Goal: Transaction & Acquisition: Purchase product/service

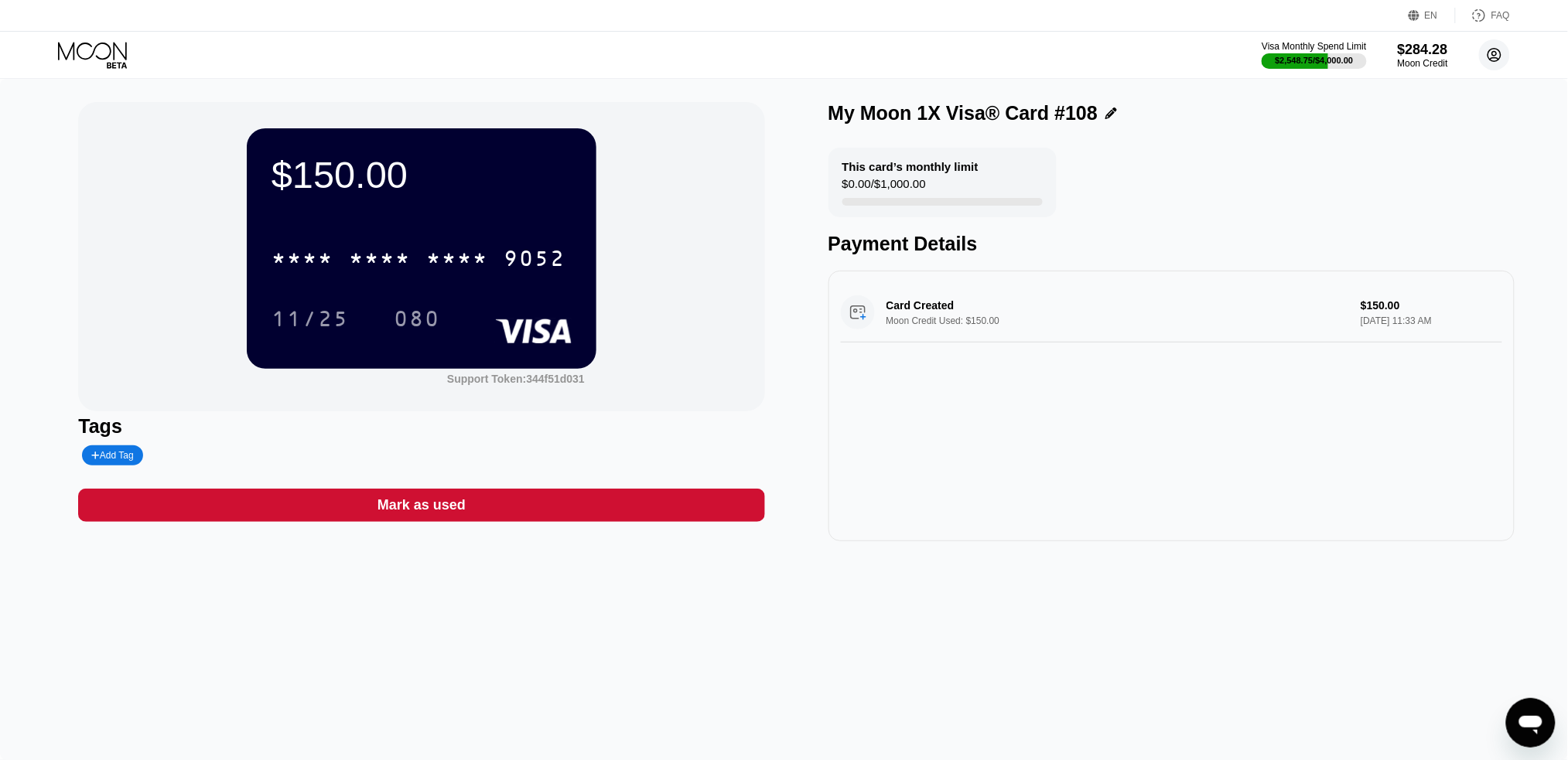
click at [1495, 49] on icon at bounding box center [1495, 56] width 13 height 13
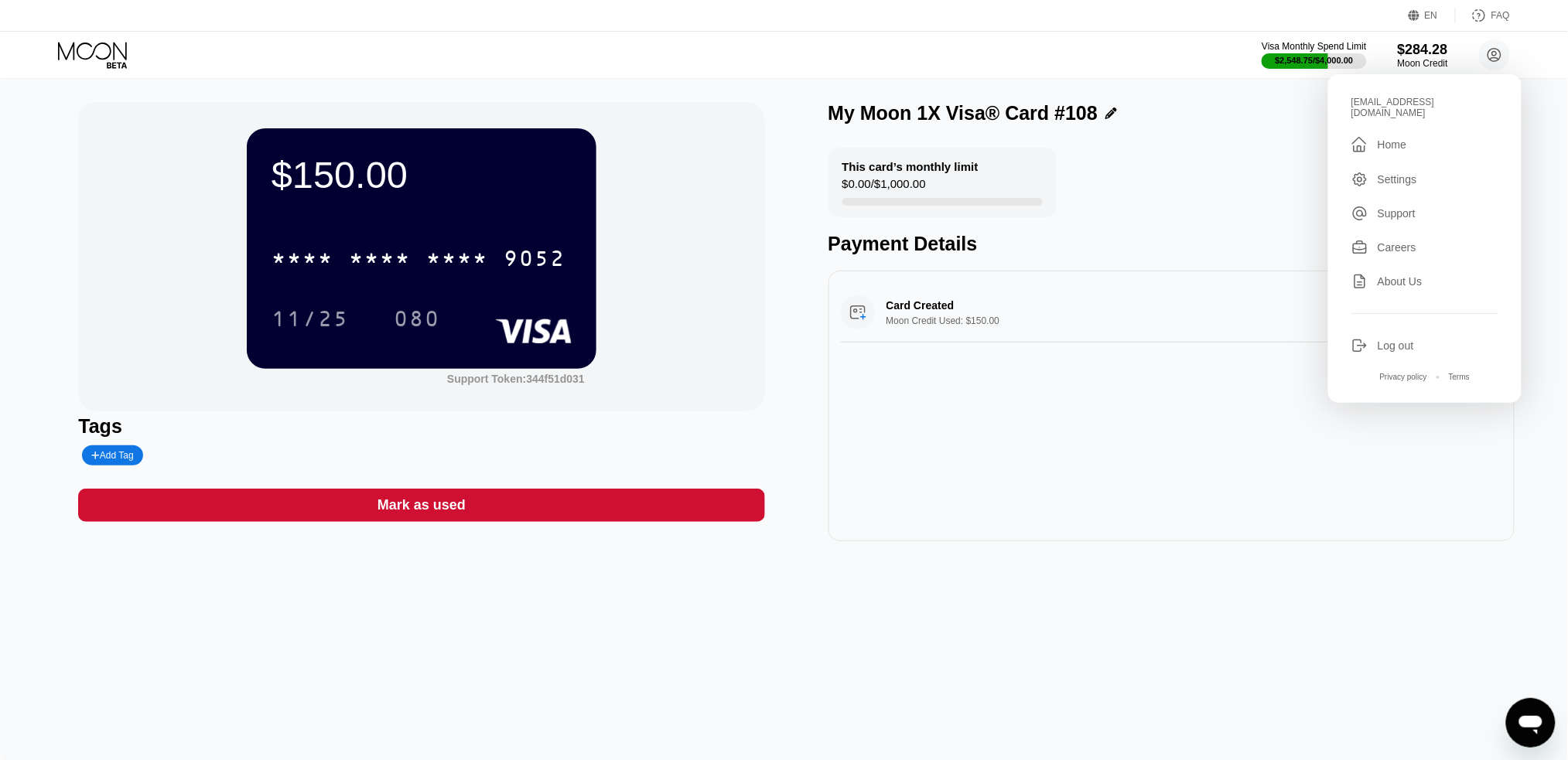
click at [1386, 138] on div "Home" at bounding box center [1391, 143] width 29 height 12
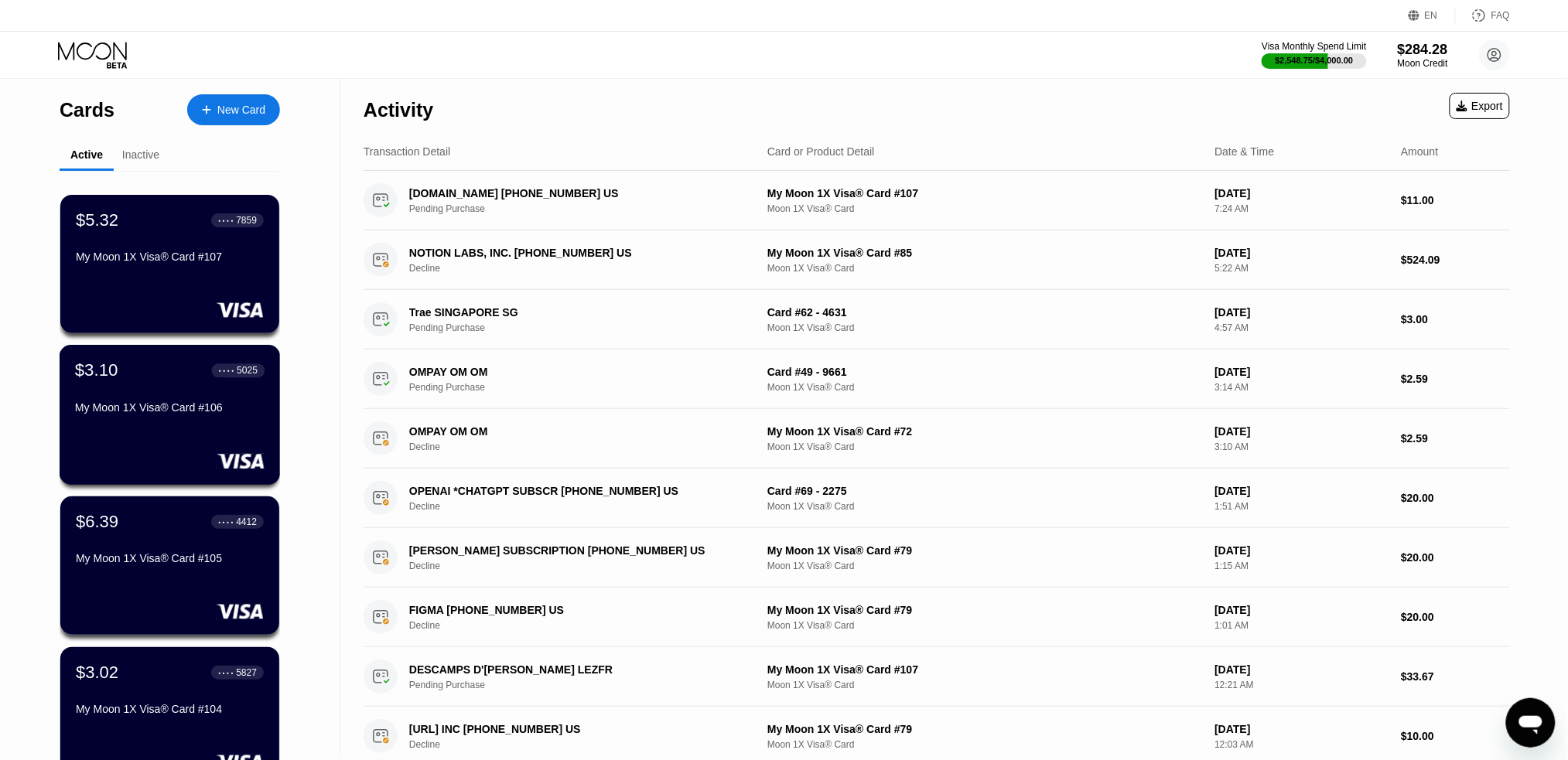
scroll to position [494, 0]
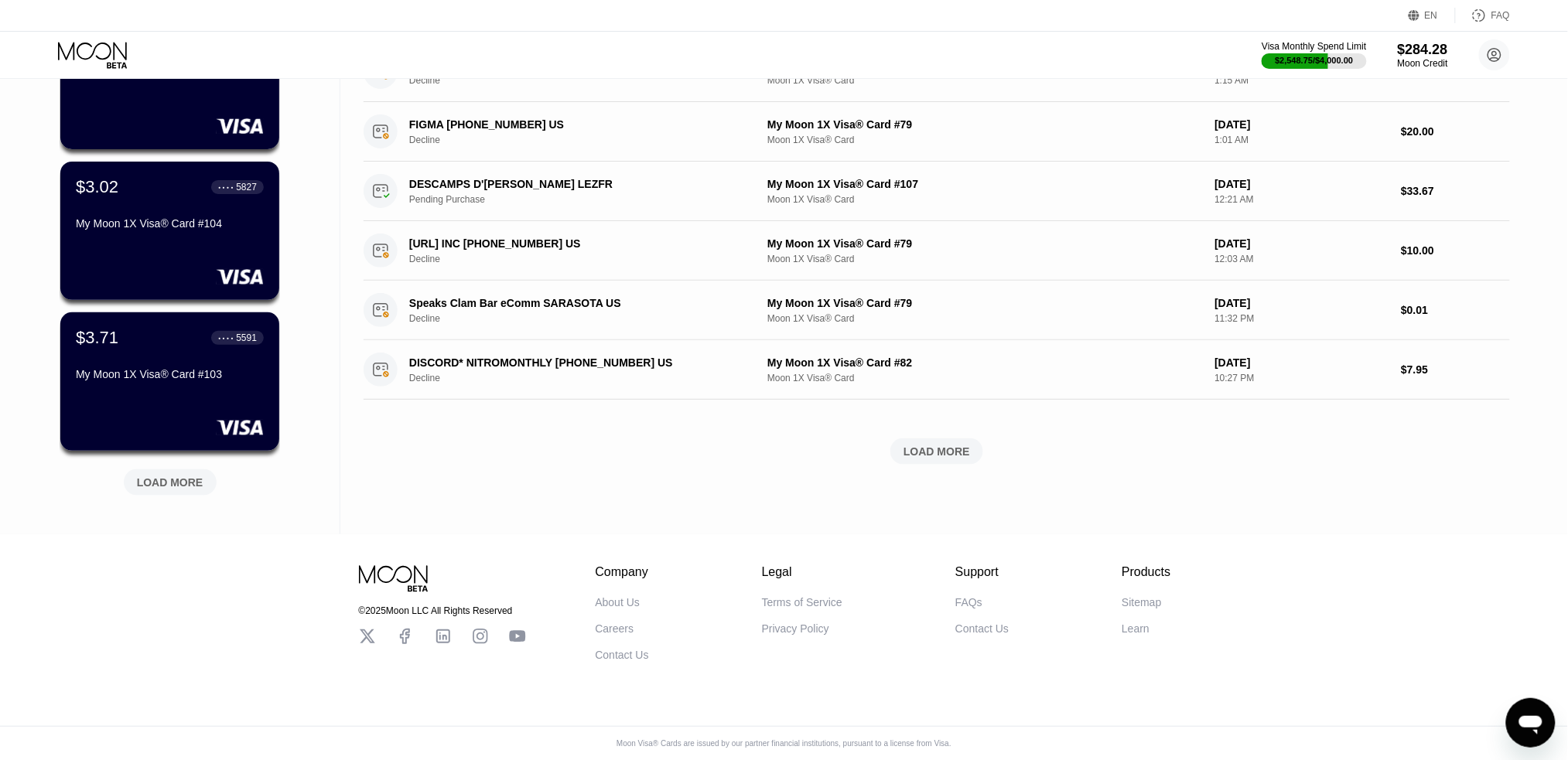
click at [154, 476] on div "LOAD MORE" at bounding box center [170, 482] width 67 height 14
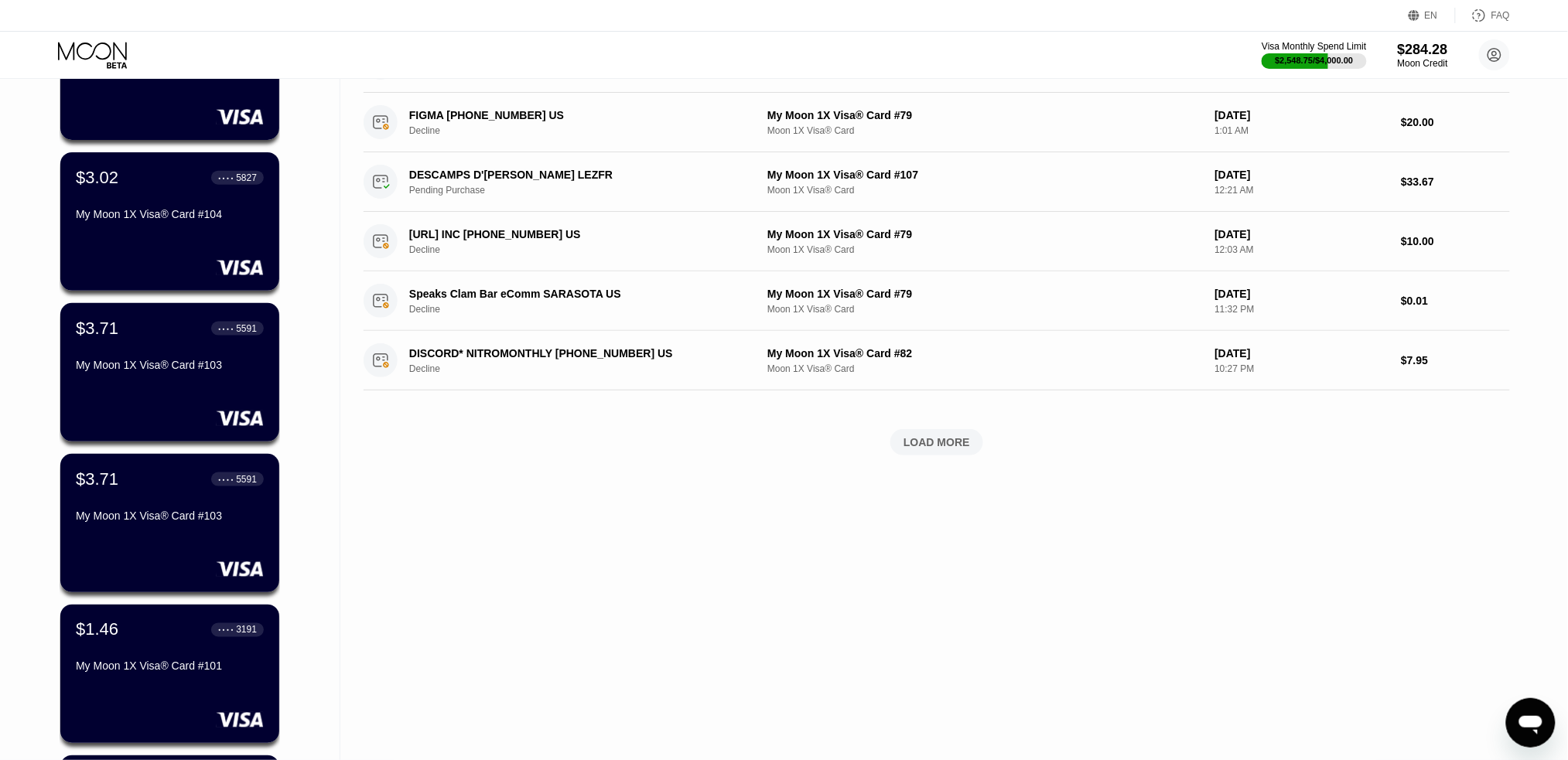
scroll to position [0, 0]
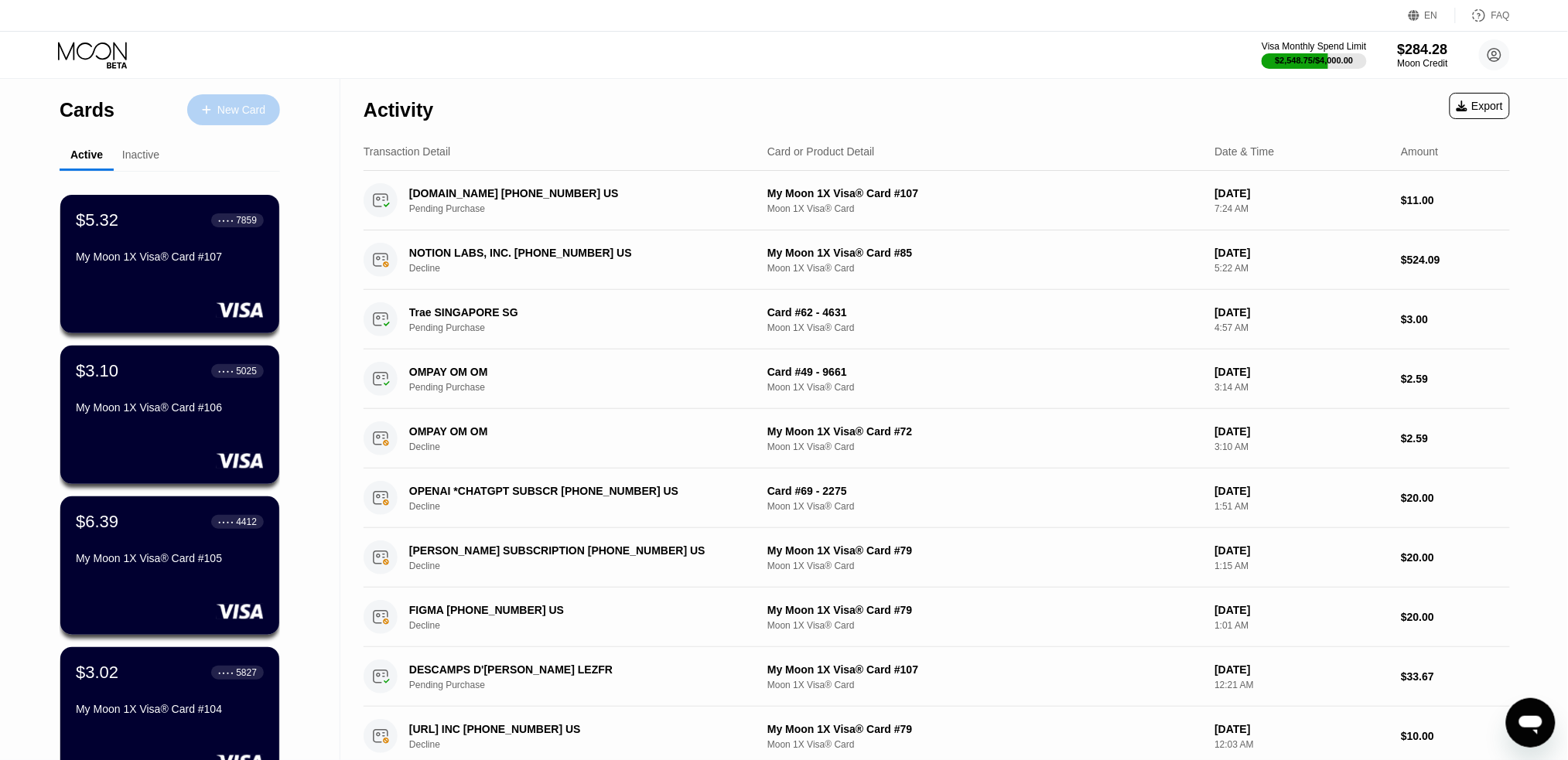
click at [228, 101] on div "New Card" at bounding box center [233, 109] width 93 height 31
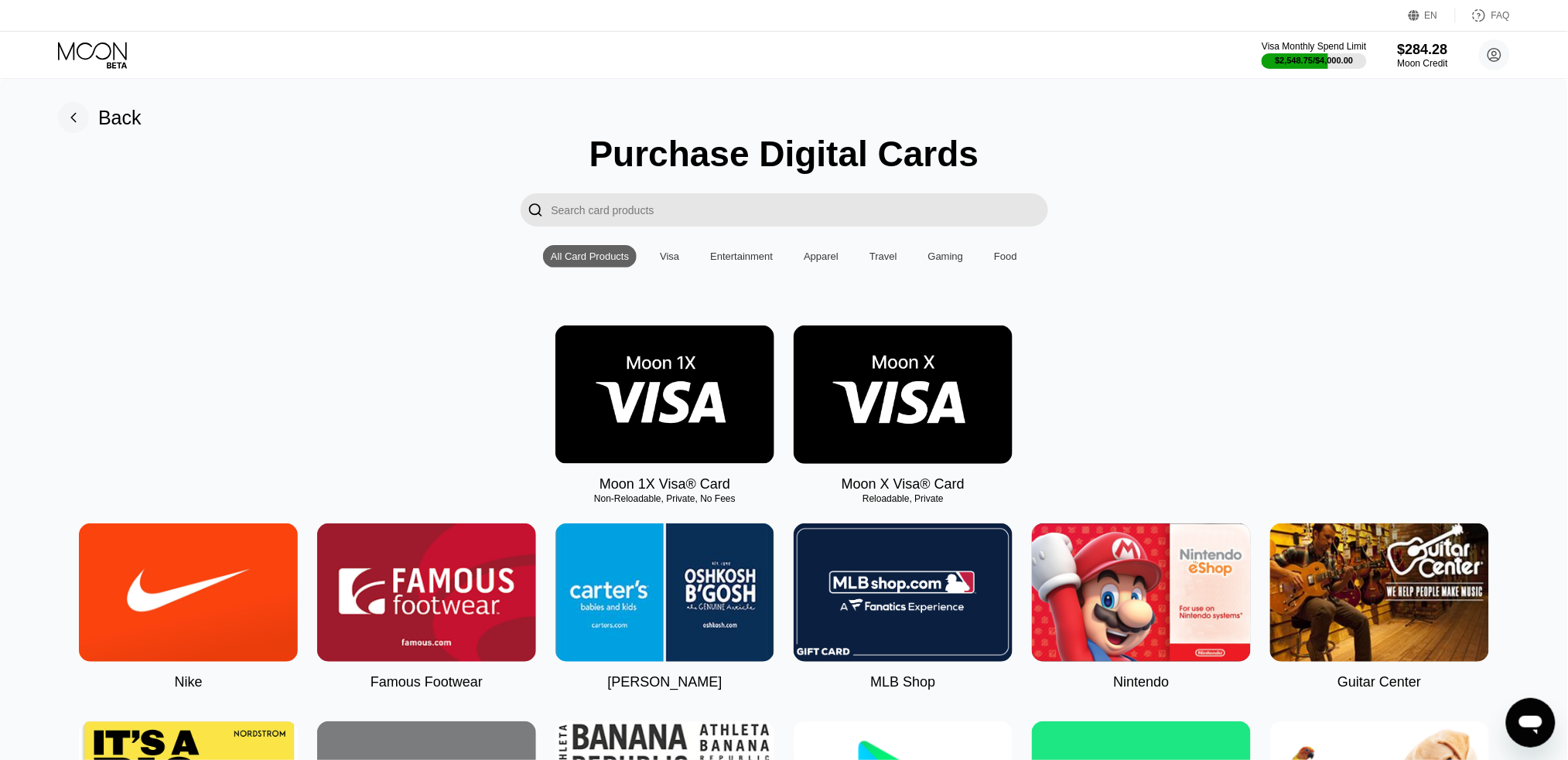
click at [654, 424] on img at bounding box center [665, 394] width 219 height 138
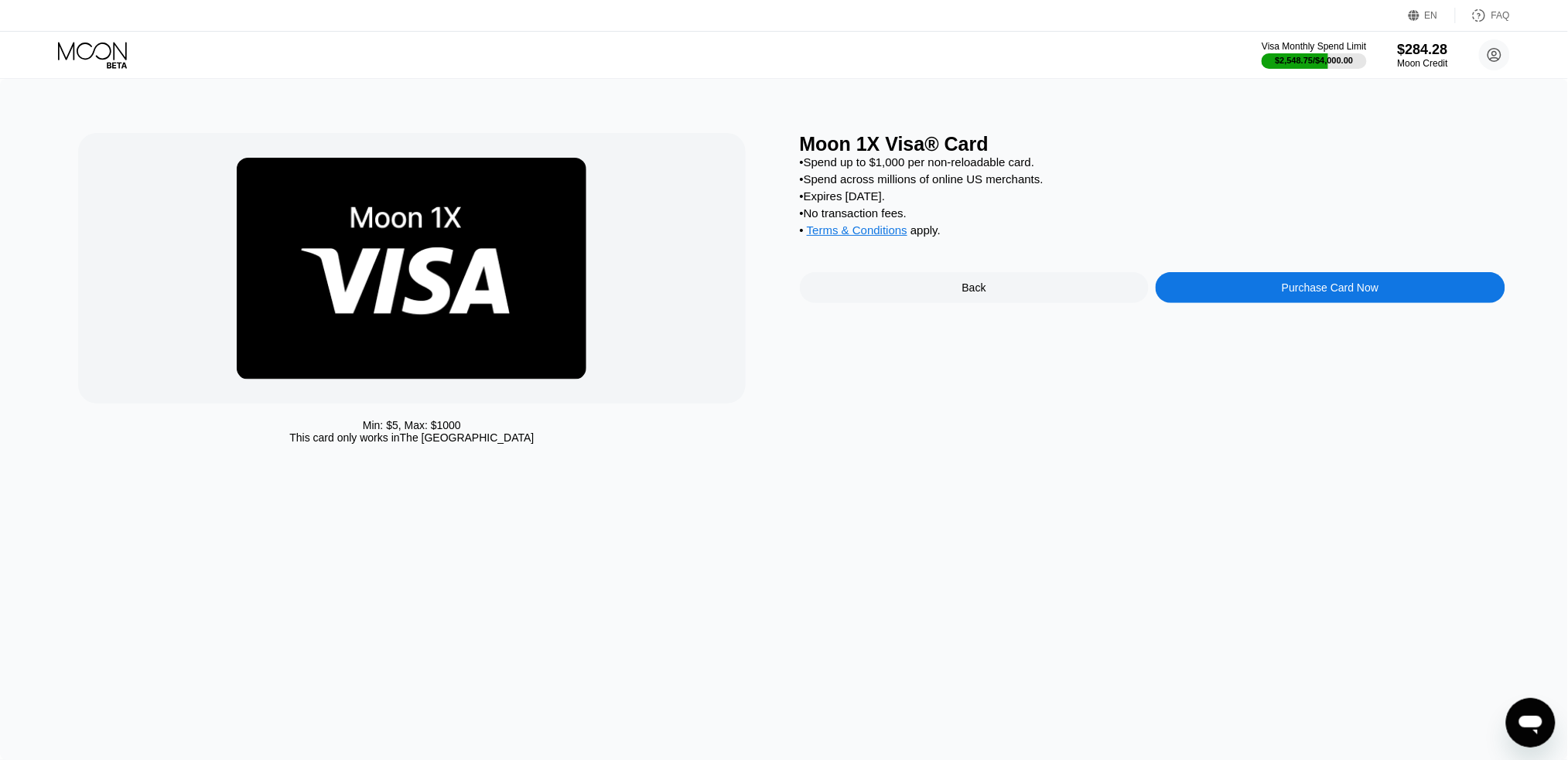
click at [1363, 293] on div "Purchase Card Now" at bounding box center [1330, 287] width 96 height 12
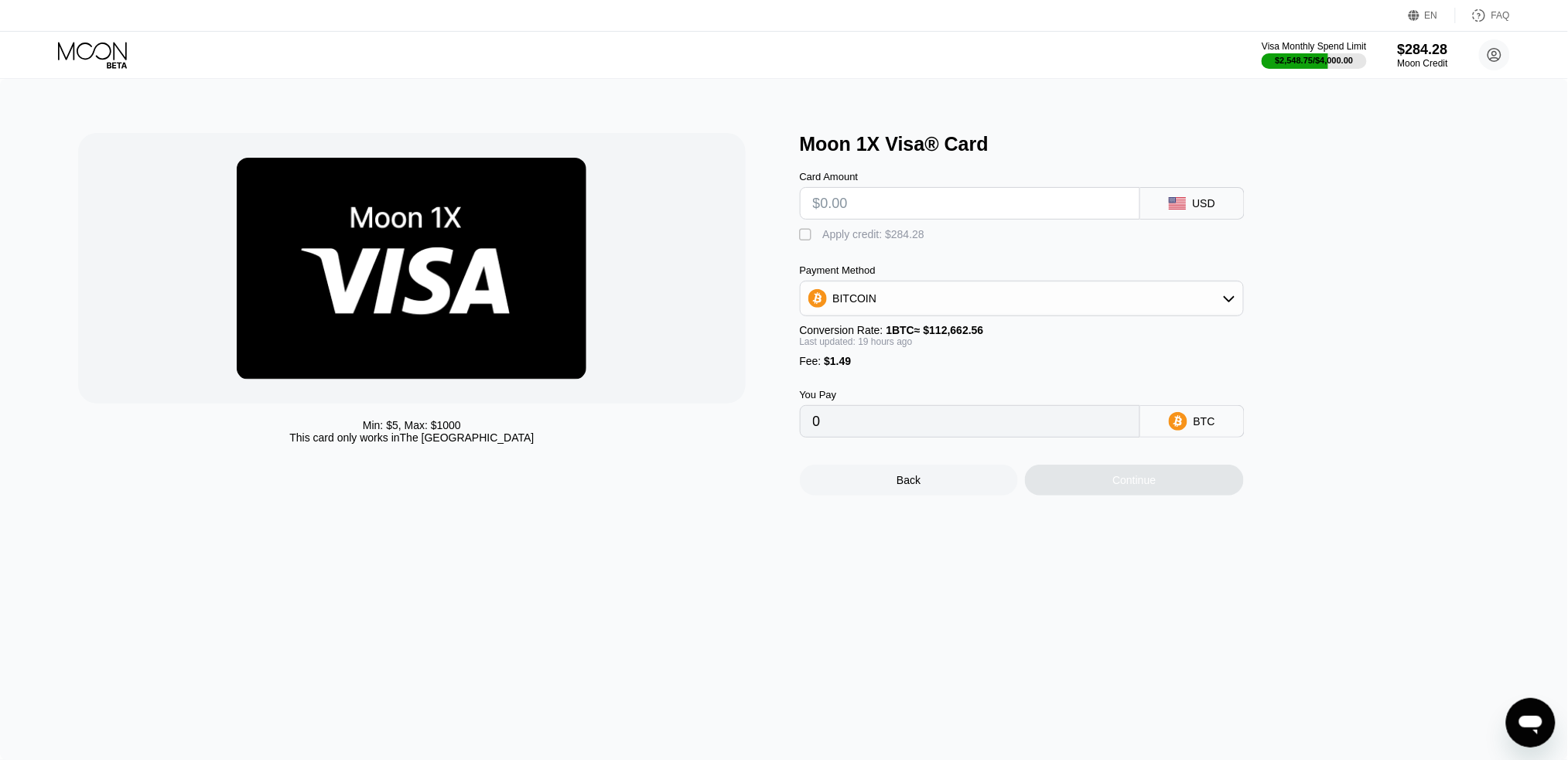
click at [945, 199] on input "text" at bounding box center [970, 203] width 314 height 31
type input "$100"
type input "0.00091742"
type input "$100"
click at [809, 243] on div "" at bounding box center [807, 235] width 16 height 16
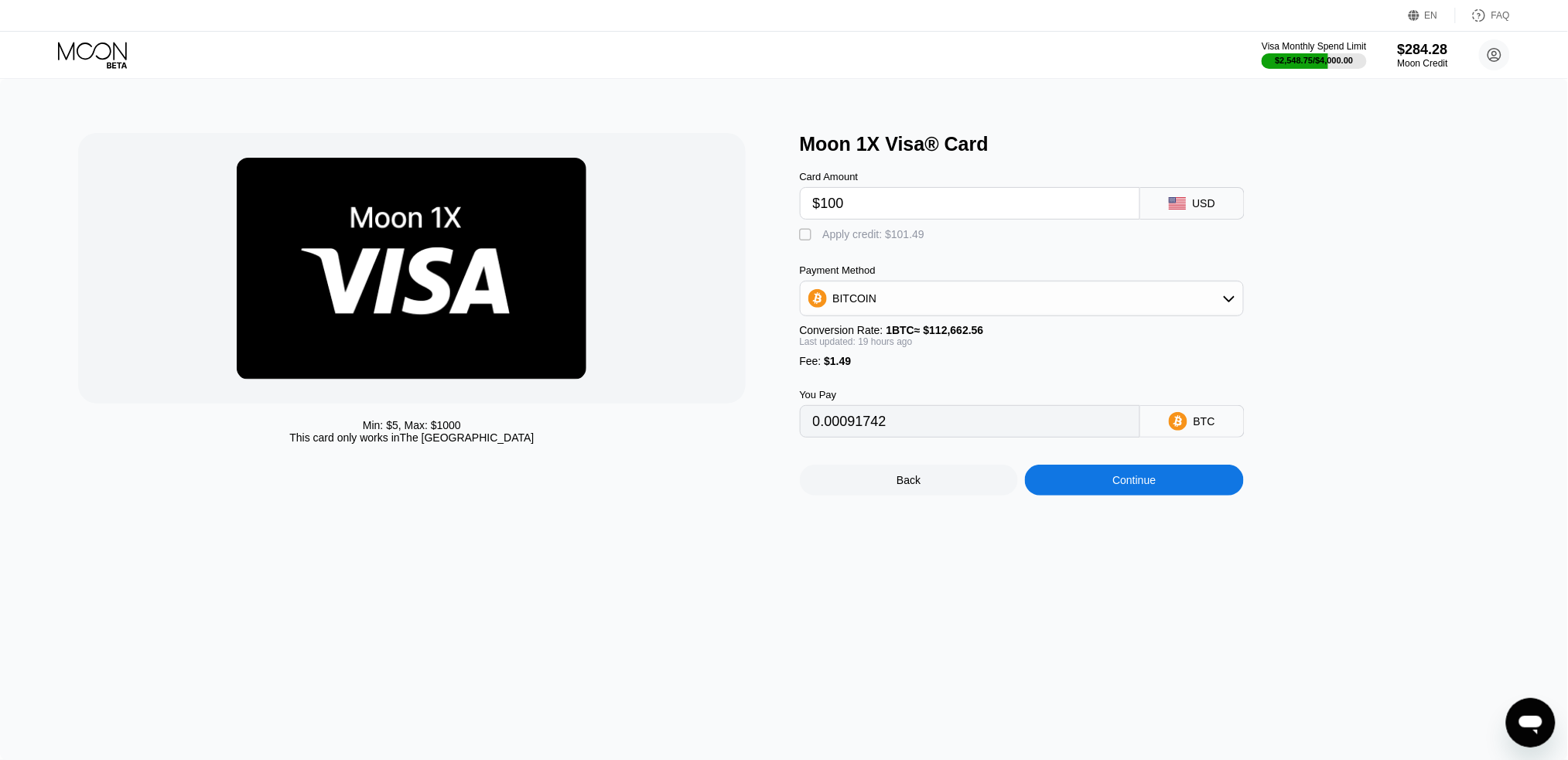
type input "0"
click at [1133, 486] on div "Continue" at bounding box center [1134, 480] width 44 height 12
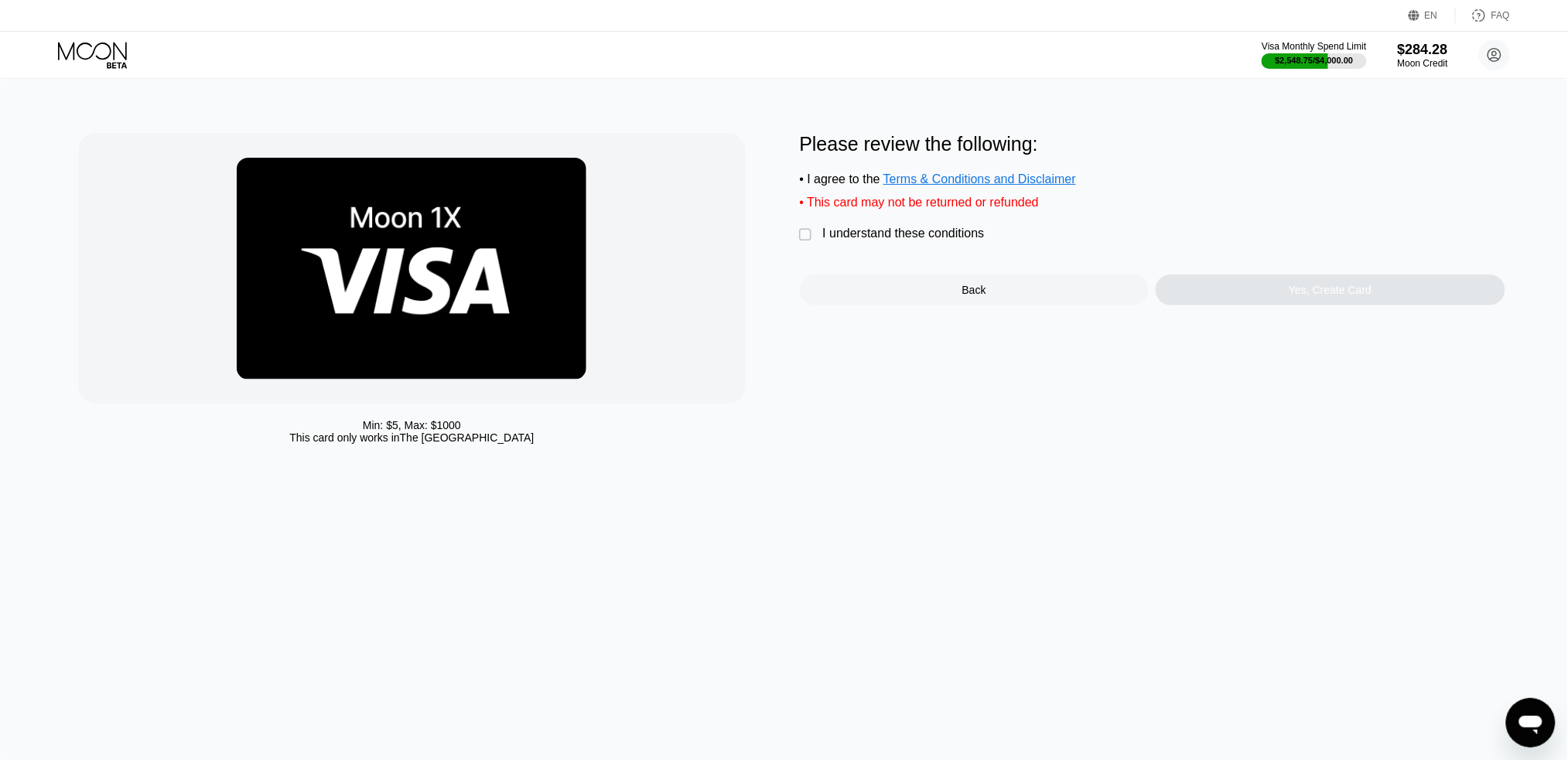
click at [808, 242] on div "" at bounding box center [807, 235] width 16 height 16
click at [1404, 303] on div "Yes, Create Card" at bounding box center [1330, 289] width 349 height 31
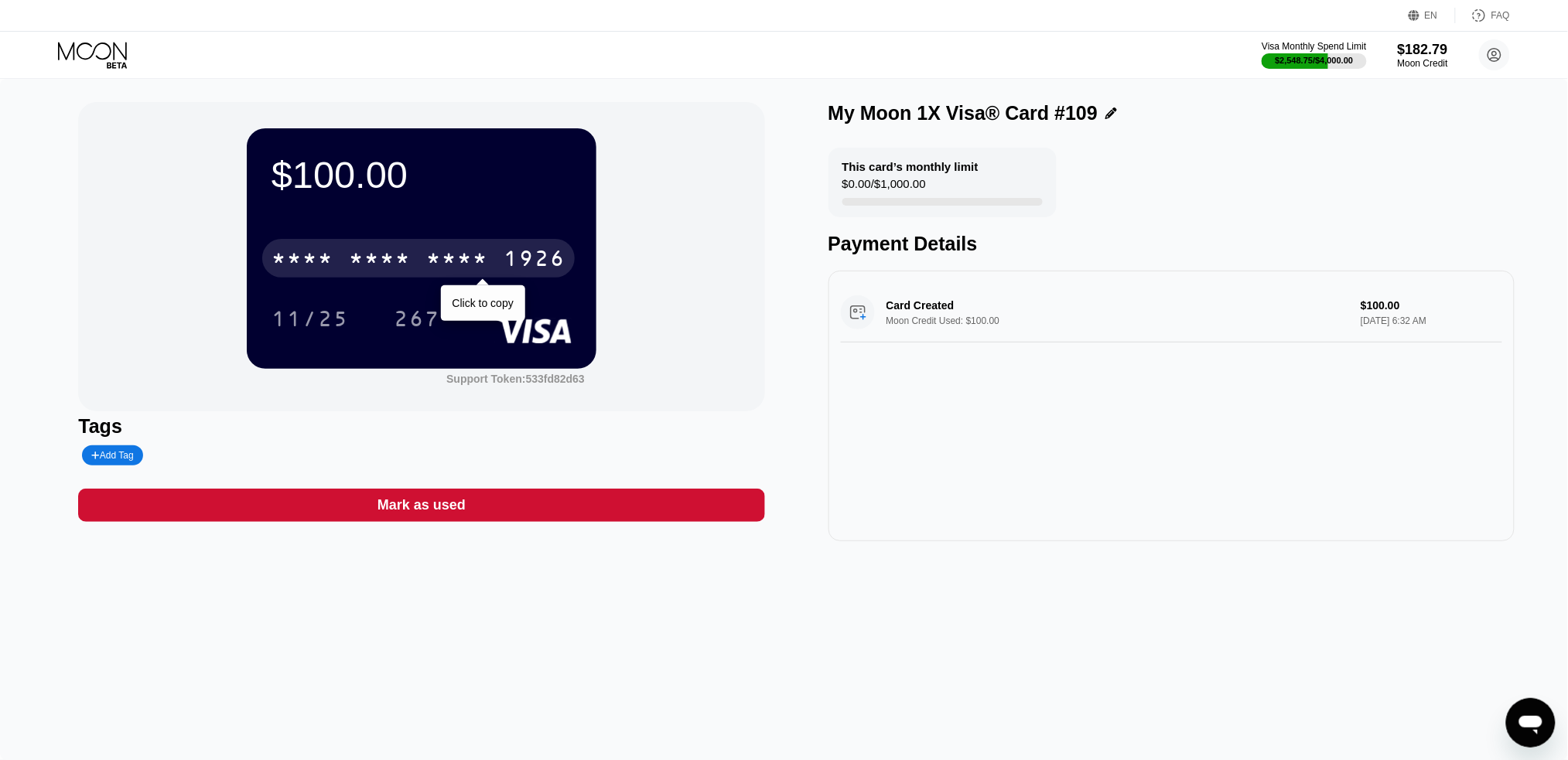
click at [509, 269] on div "1926" at bounding box center [534, 260] width 62 height 25
click at [477, 258] on div "* * * *" at bounding box center [457, 260] width 62 height 25
click at [476, 251] on div "* * * *" at bounding box center [457, 260] width 62 height 25
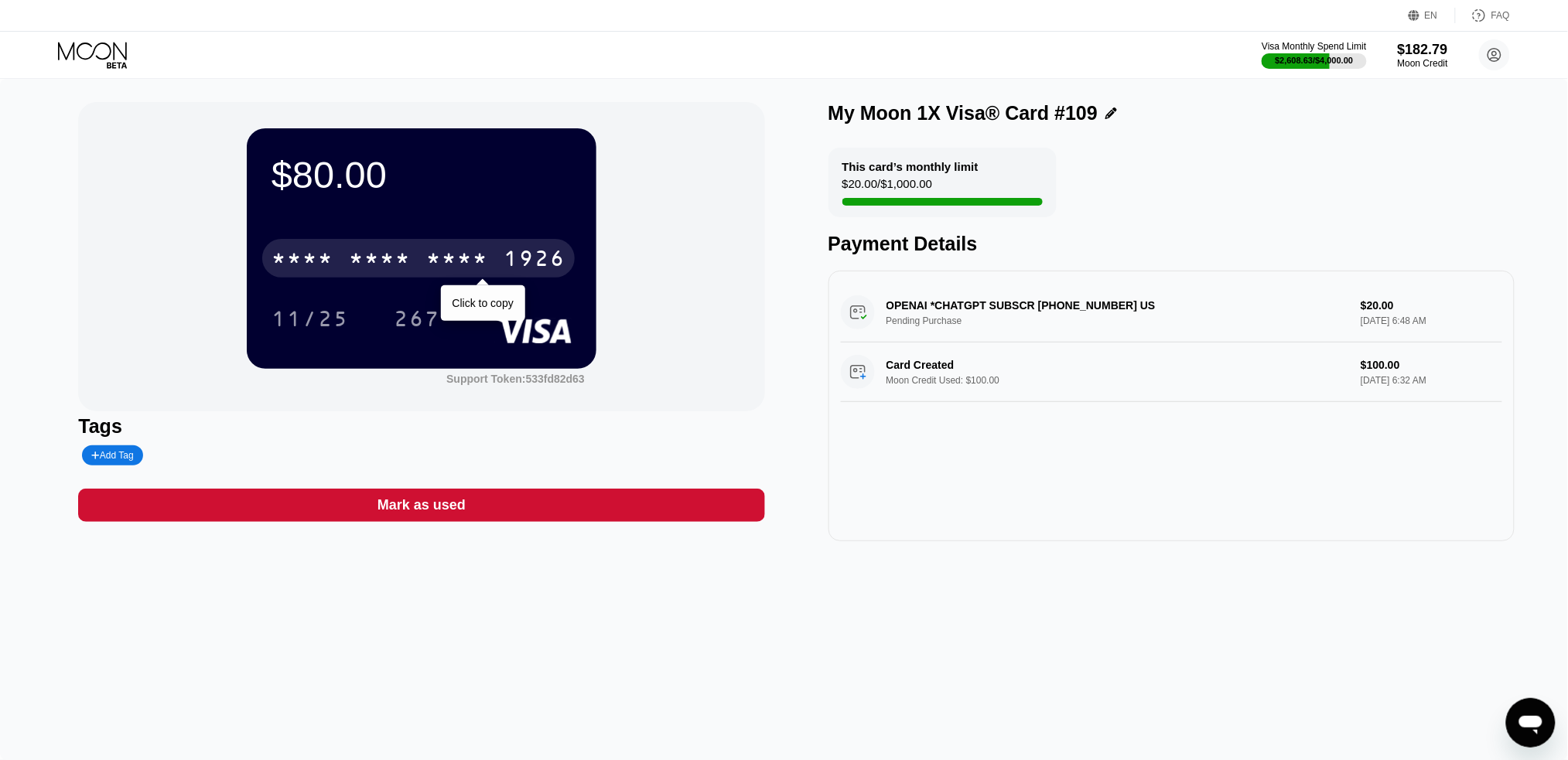
click at [476, 265] on div "* * * *" at bounding box center [457, 260] width 62 height 25
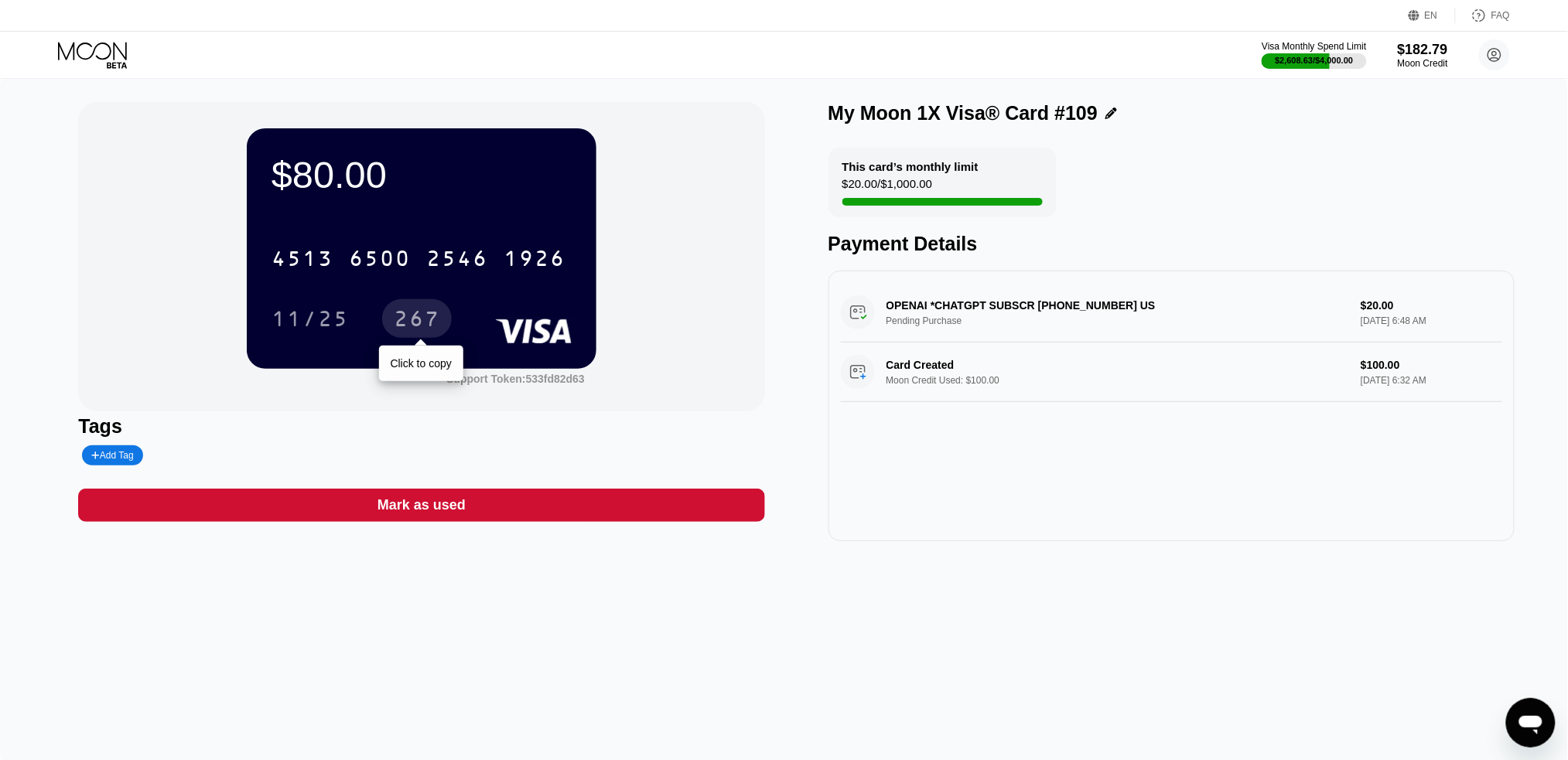
click at [412, 315] on div "267" at bounding box center [417, 320] width 46 height 25
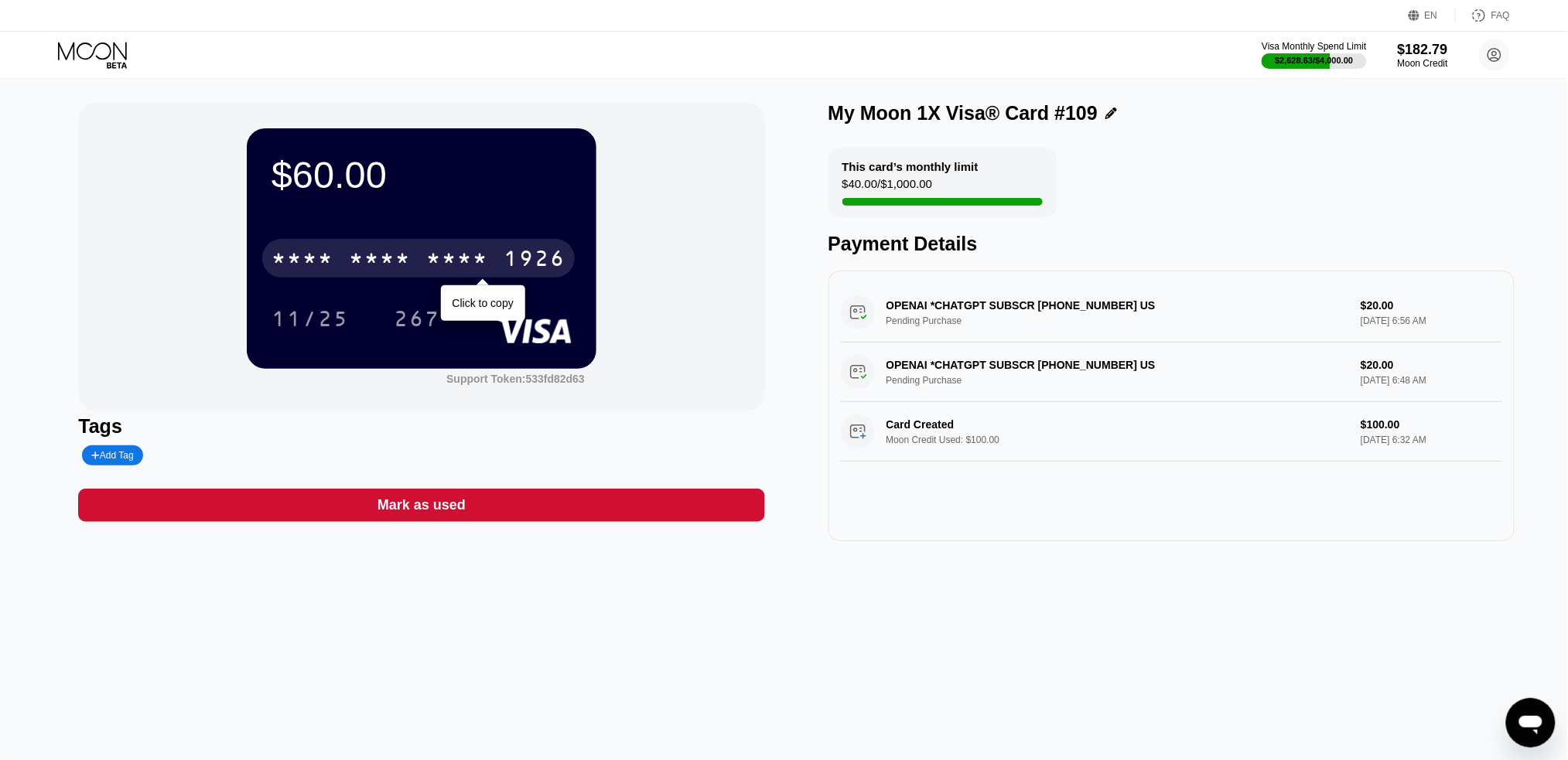
drag, startPoint x: 440, startPoint y: 251, endPoint x: 864, endPoint y: 277, distance: 424.8
click at [441, 251] on div "* * * *" at bounding box center [457, 260] width 62 height 25
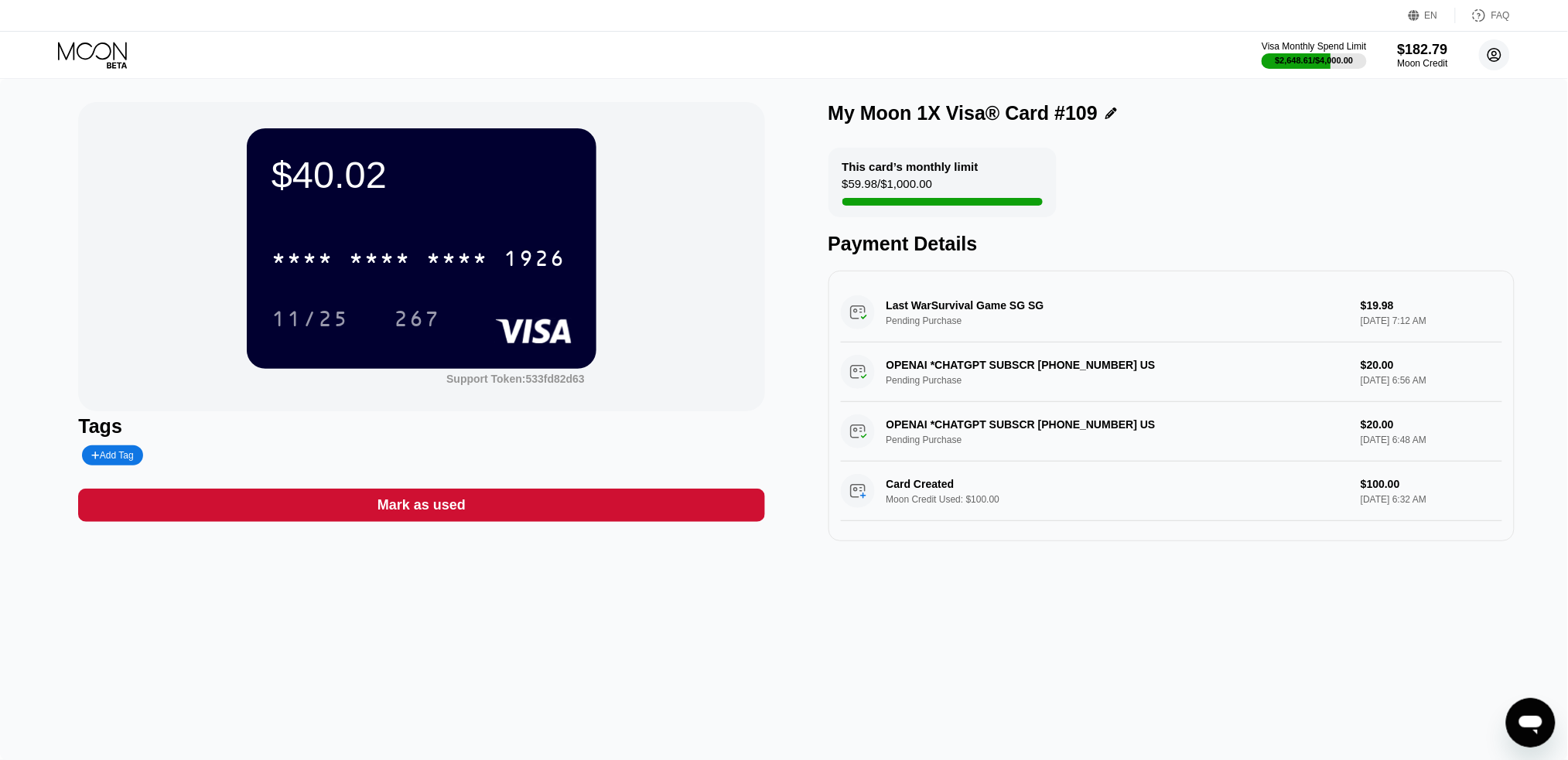
click at [1494, 52] on circle at bounding box center [1494, 55] width 31 height 31
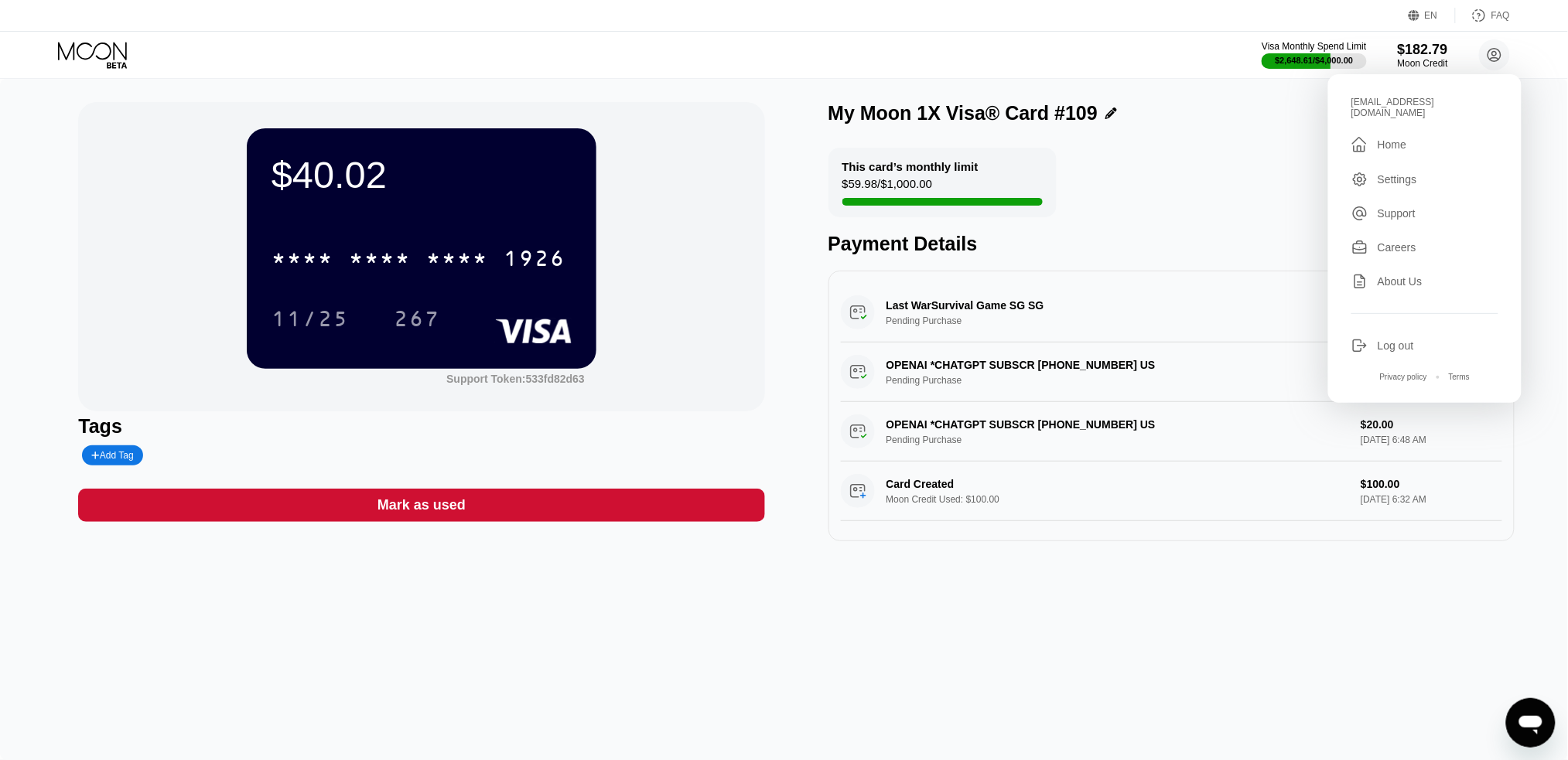
click at [1399, 140] on div "Home" at bounding box center [1391, 143] width 29 height 12
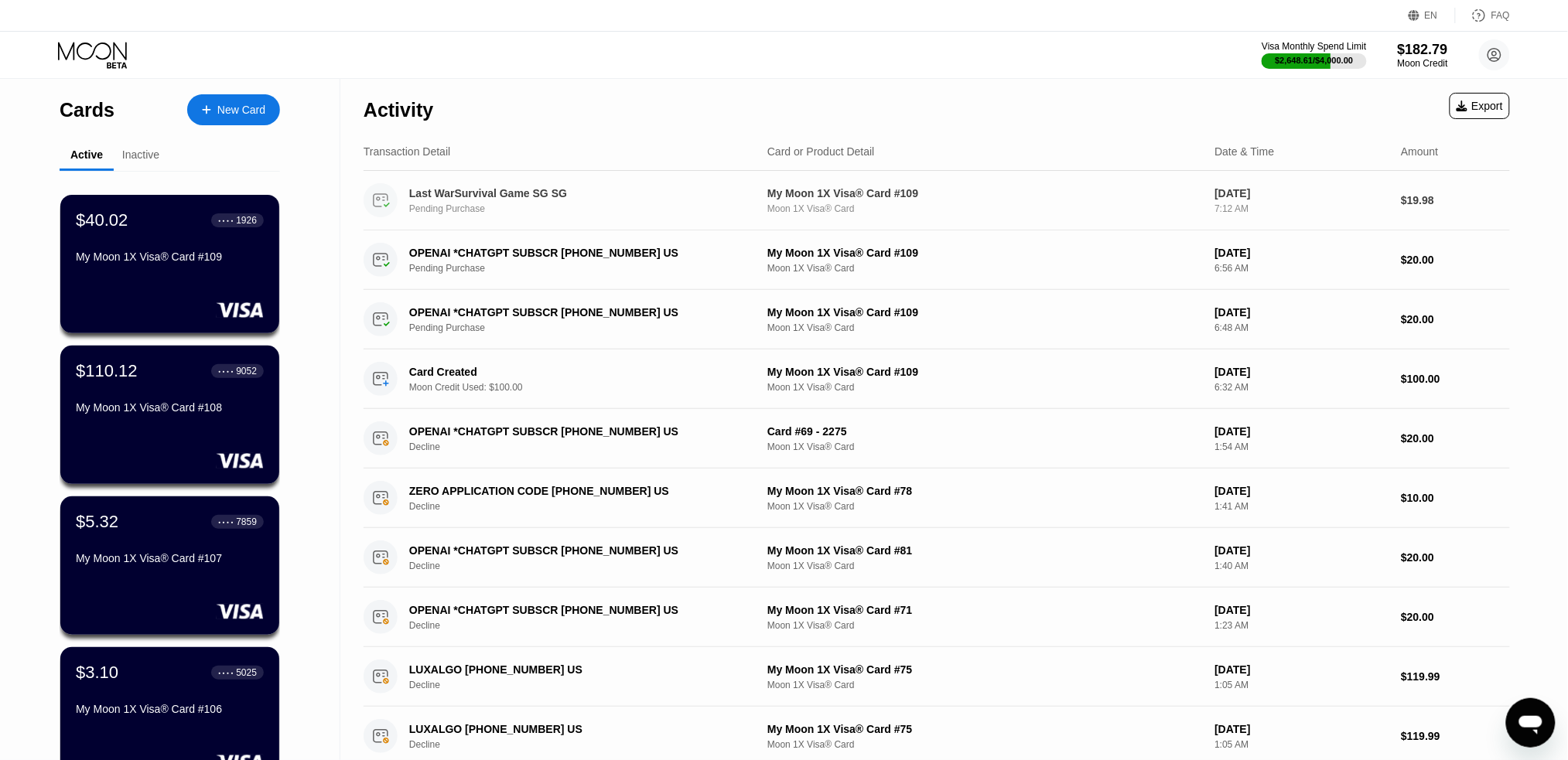
scroll to position [309, 0]
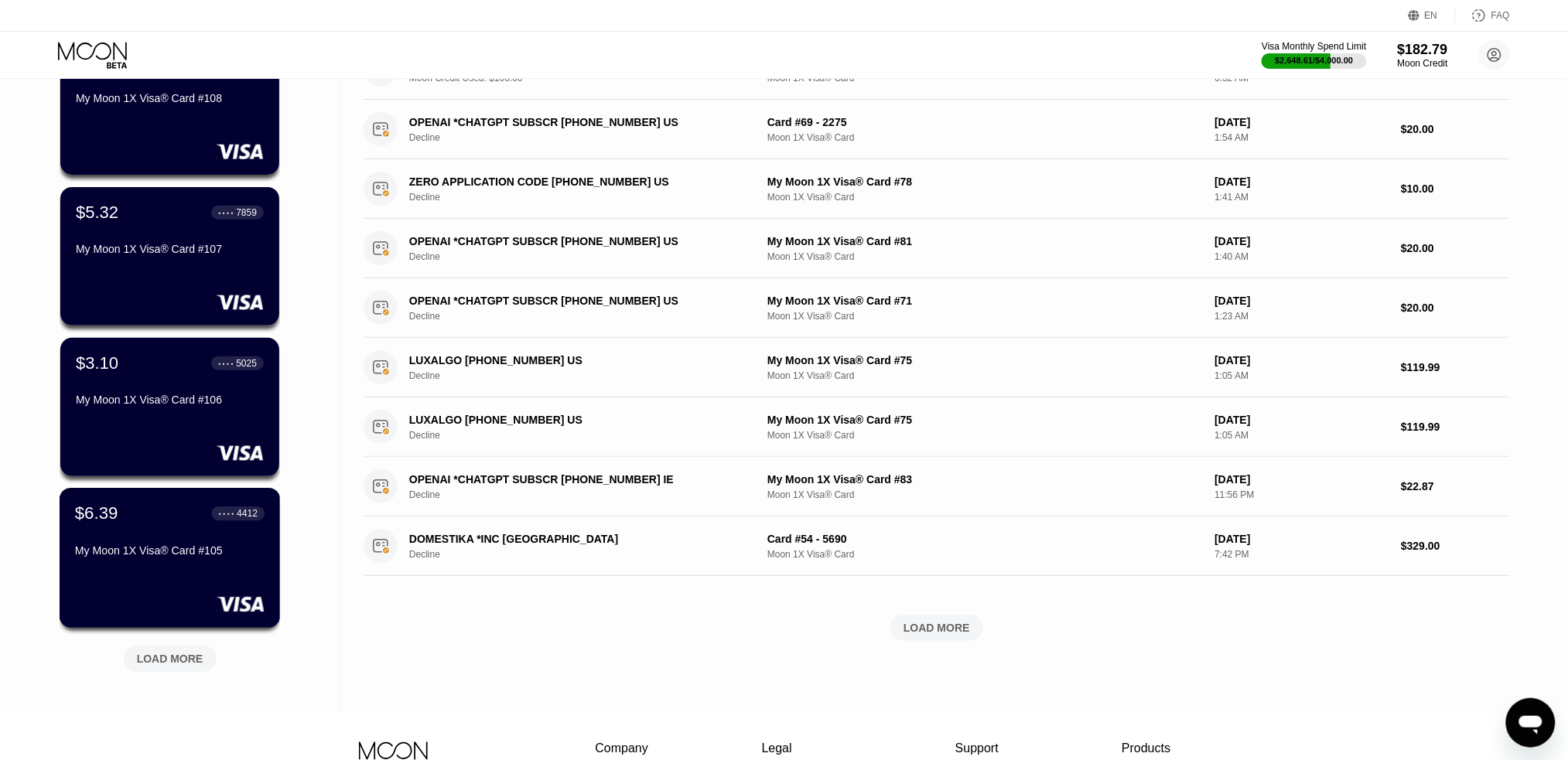
click at [132, 533] on div "$6.39 ● ● ● ● 4412 My Moon 1X Visa® Card #105" at bounding box center [169, 533] width 190 height 59
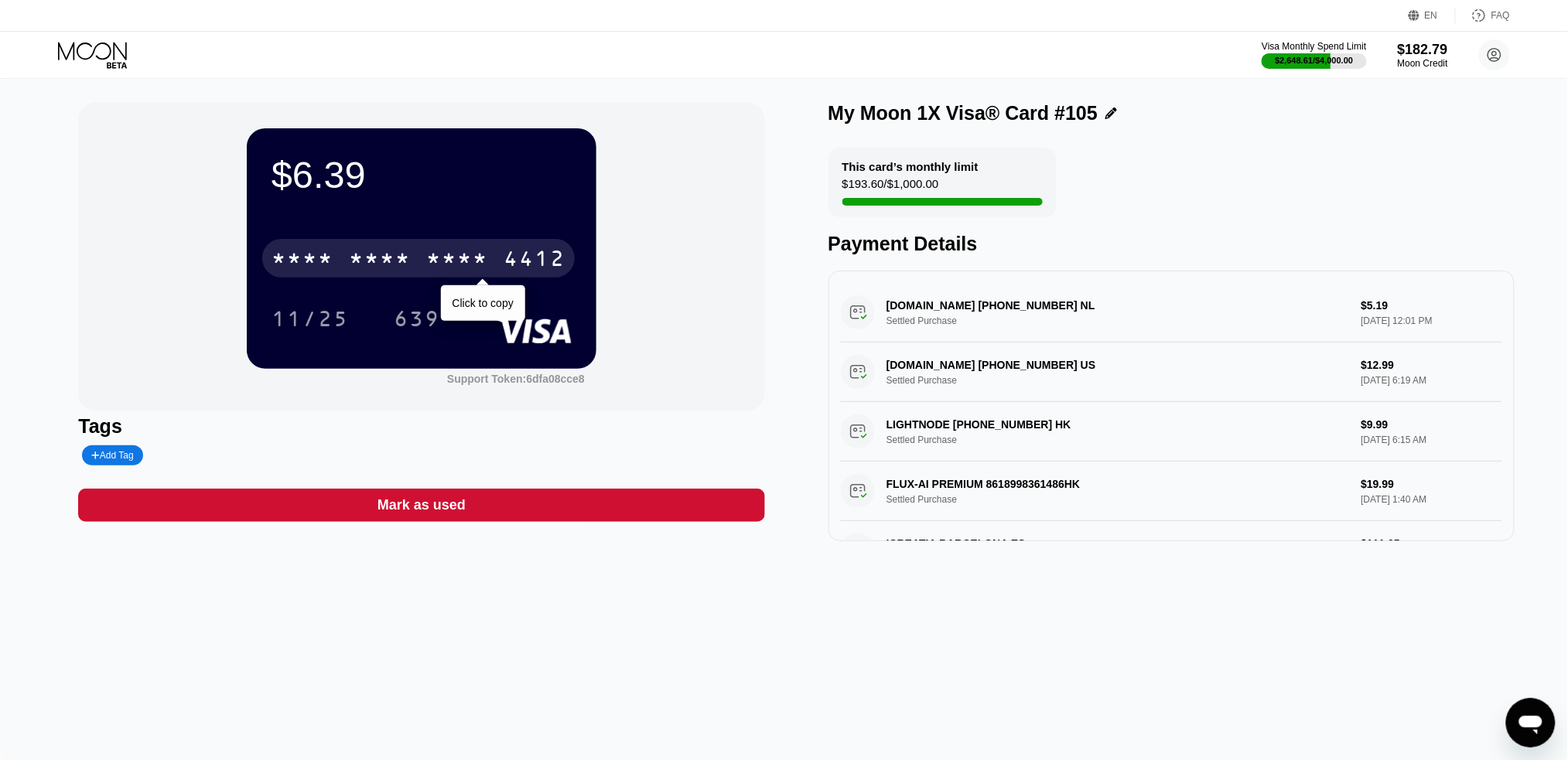
click at [493, 259] on div "* * * * * * * * * * * * 4412" at bounding box center [418, 258] width 312 height 39
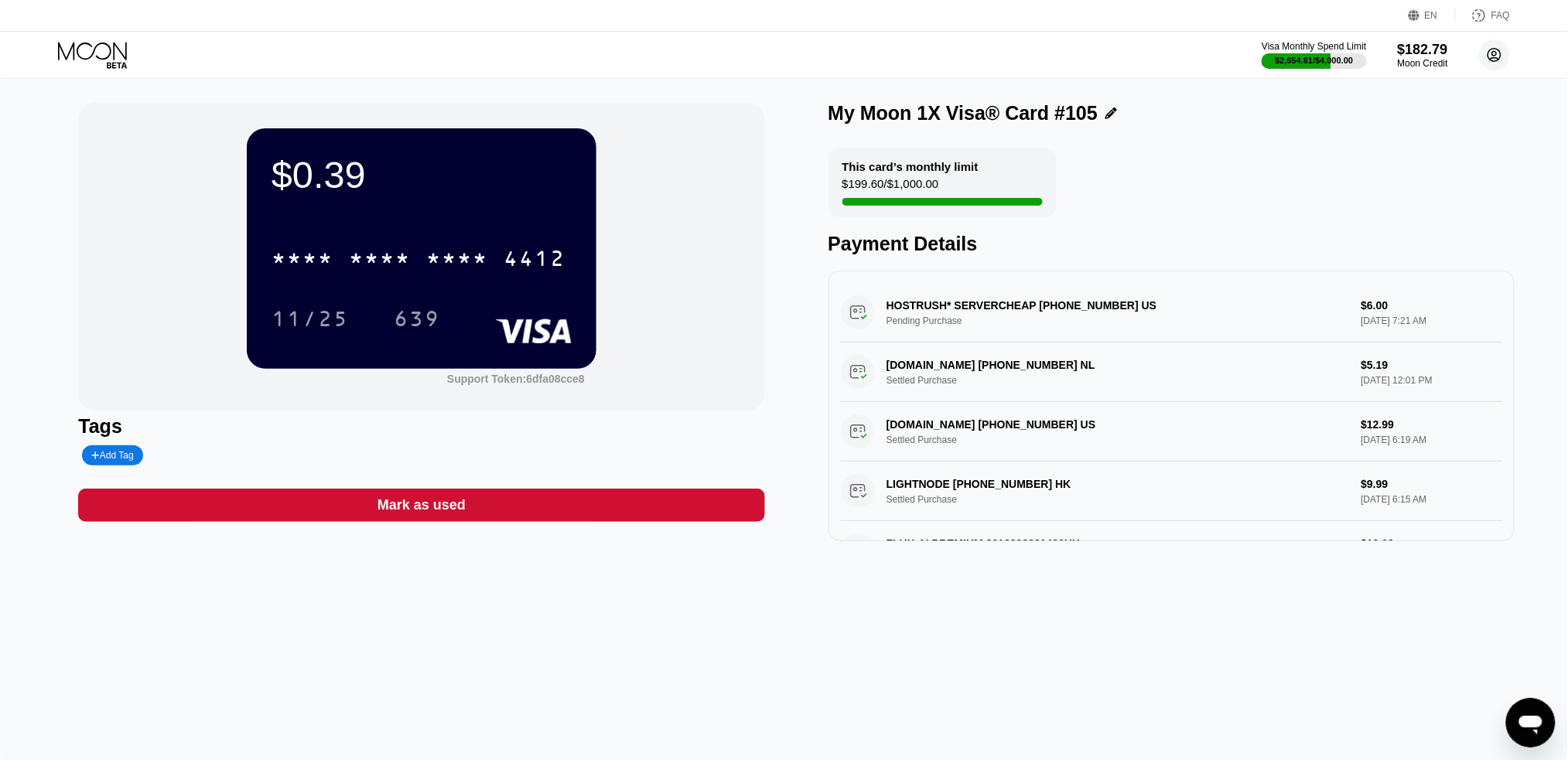
click at [1495, 53] on circle at bounding box center [1494, 55] width 31 height 31
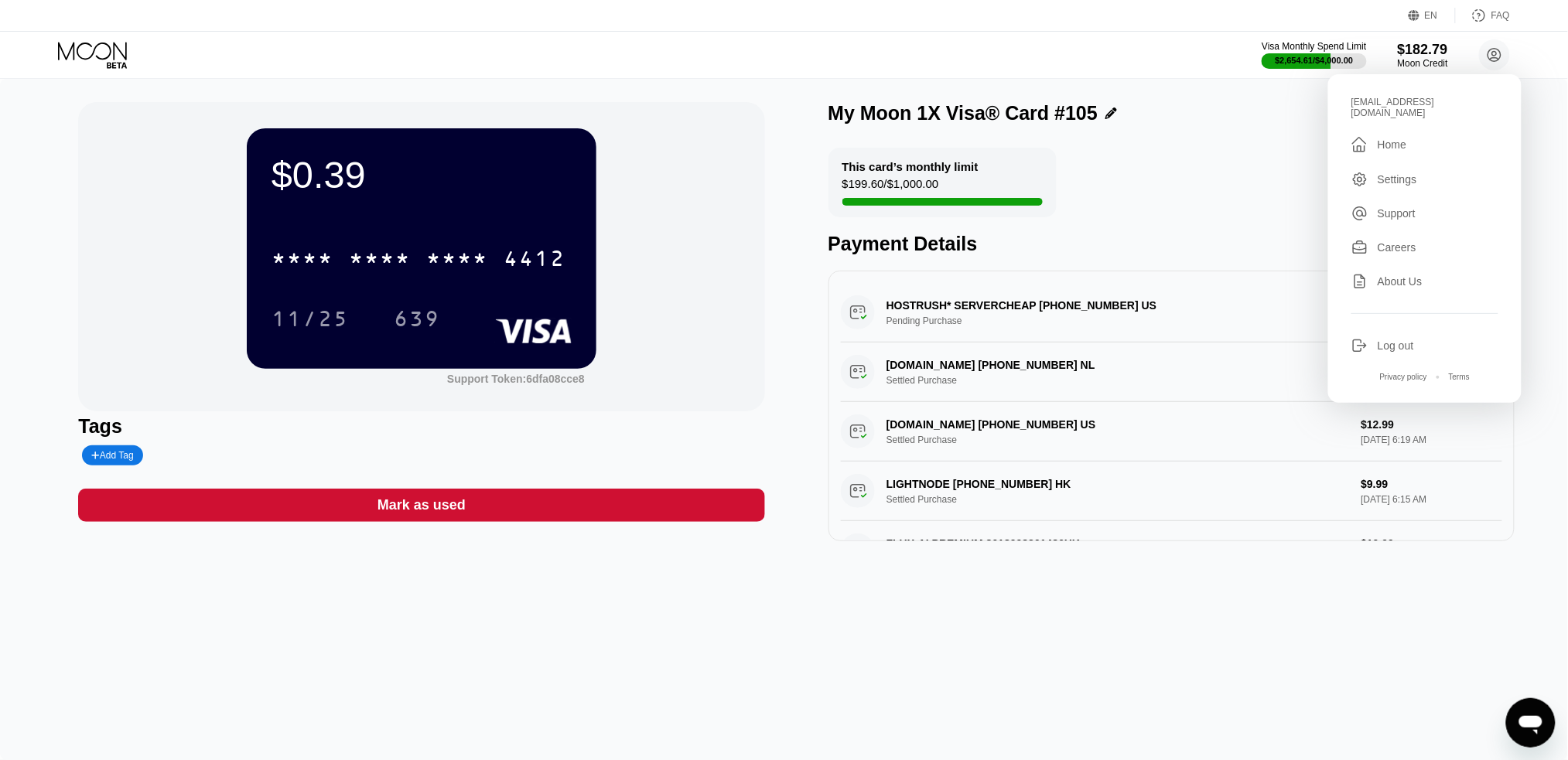
click at [1367, 138] on div "" at bounding box center [1360, 144] width 17 height 19
